Goal: Task Accomplishment & Management: Manage account settings

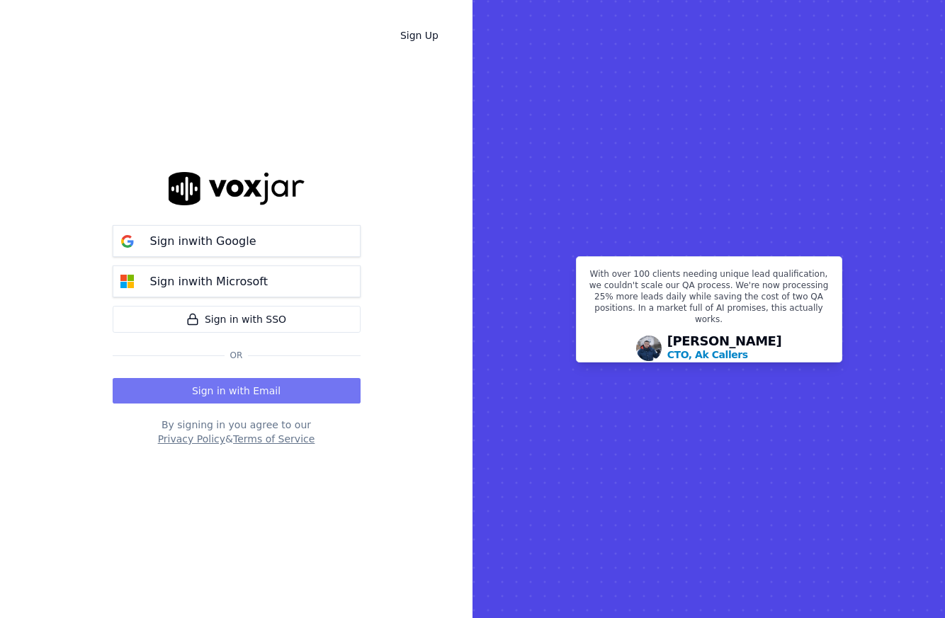
click at [292, 394] on button "Sign in with Email" at bounding box center [237, 390] width 248 height 25
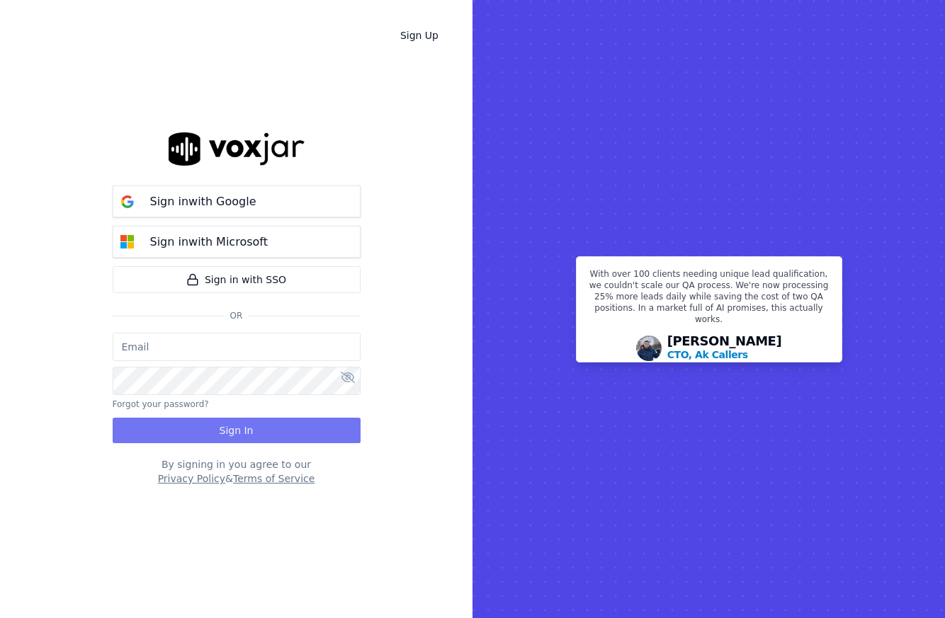
type input "tserrant@clearharbor.com"
click at [245, 436] on button "Sign In" at bounding box center [237, 430] width 248 height 25
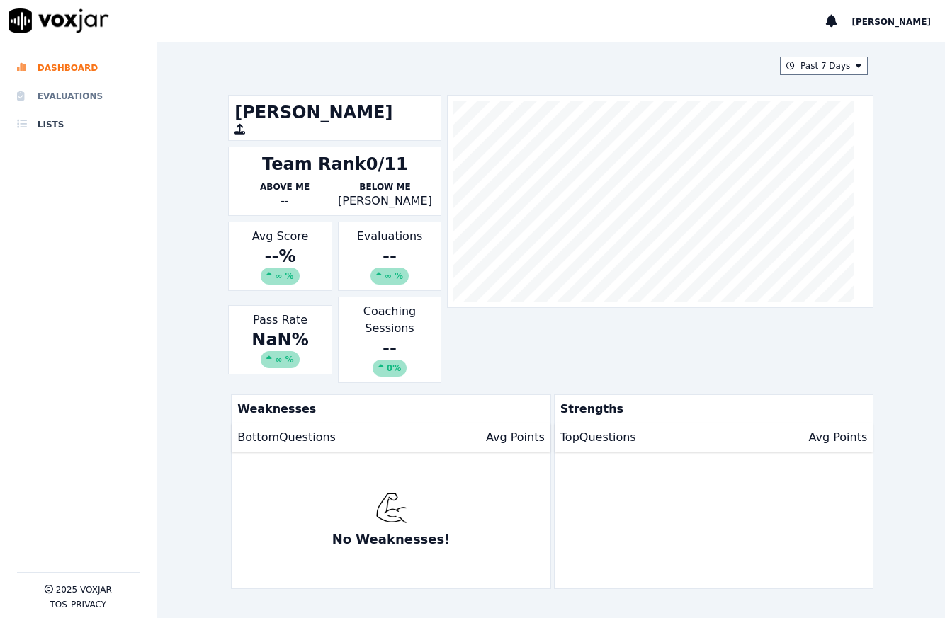
click at [101, 95] on li "Evaluations" at bounding box center [78, 96] width 122 height 28
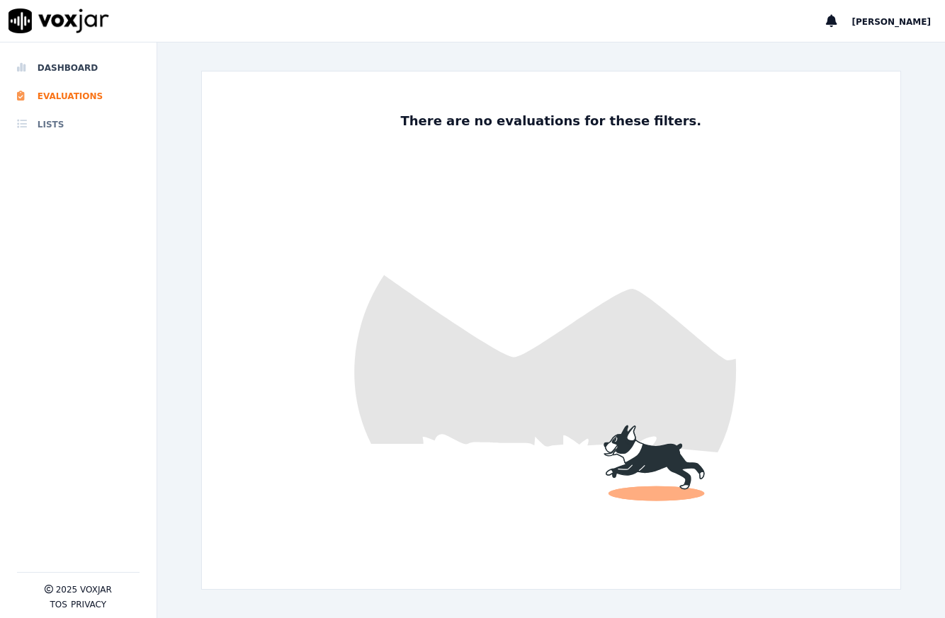
click at [68, 125] on li "Lists" at bounding box center [78, 124] width 122 height 28
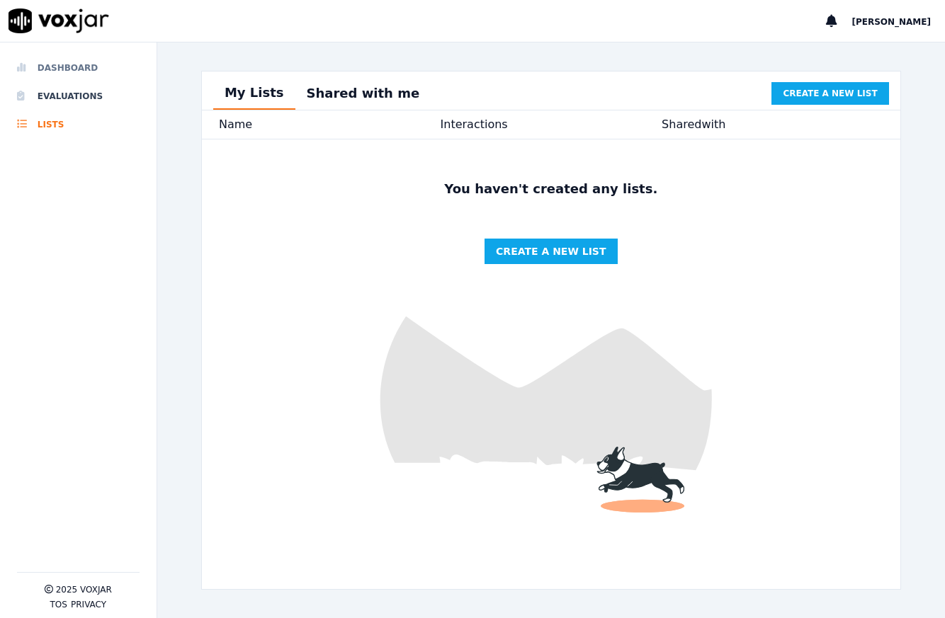
click at [110, 74] on li "Dashboard" at bounding box center [78, 68] width 122 height 28
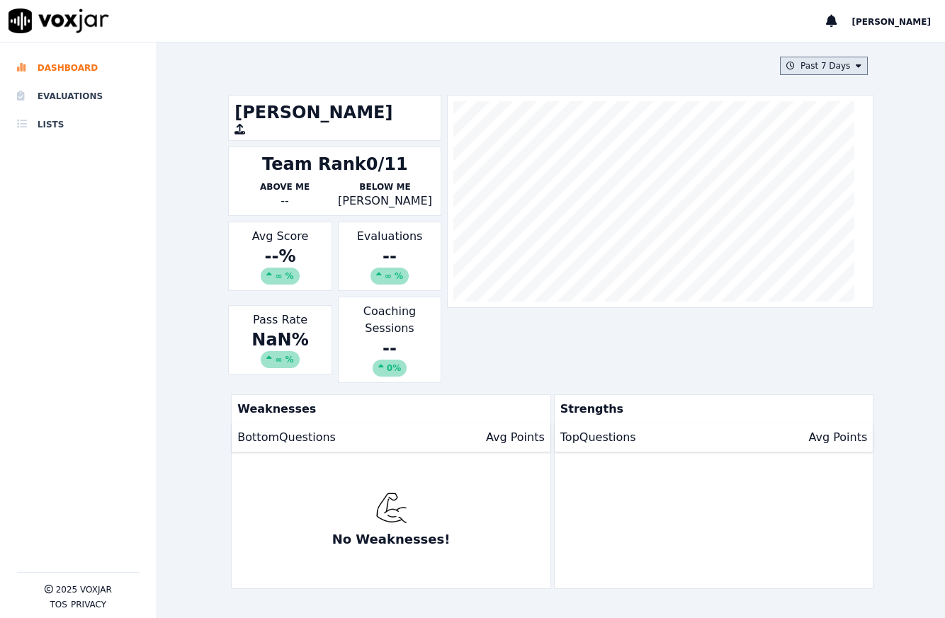
click at [817, 65] on button "Past 7 Days" at bounding box center [824, 66] width 88 height 18
click at [814, 160] on div "Past 30 Days" at bounding box center [829, 159] width 55 height 11
click at [839, 239] on button "Add" at bounding box center [847, 228] width 28 height 23
